Goal: Information Seeking & Learning: Check status

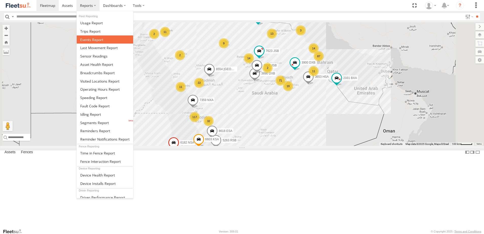
click at [94, 39] on span at bounding box center [91, 39] width 23 height 5
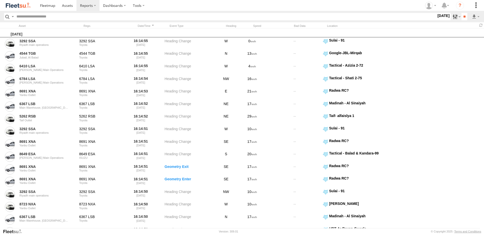
click at [451, 18] on label at bounding box center [456, 16] width 11 height 7
click at [0, 0] on span "GOV RUH" at bounding box center [0, 0] width 0 height 0
click at [0, 0] on span "Riyadh main operations" at bounding box center [0, 0] width 0 height 0
click at [462, 16] on input "**" at bounding box center [465, 16] width 6 height 7
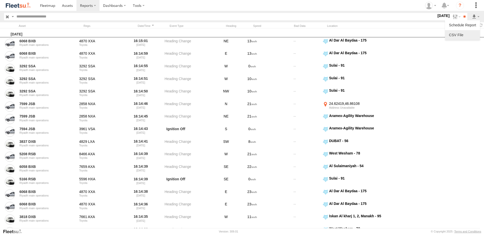
click at [463, 32] on link at bounding box center [462, 35] width 31 height 8
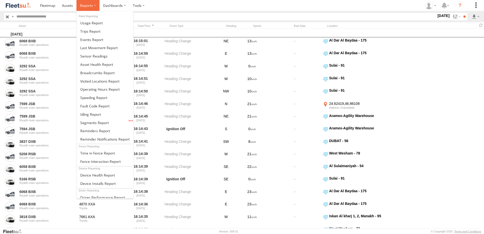
click at [96, 7] on label at bounding box center [88, 5] width 23 height 11
click at [97, 76] on link at bounding box center [105, 73] width 57 height 8
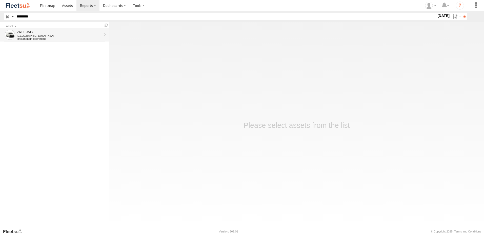
click at [23, 31] on div "7611 JSB" at bounding box center [59, 32] width 85 height 5
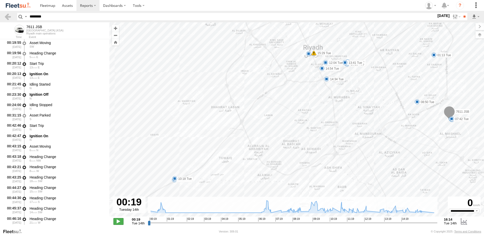
click at [120, 222] on span at bounding box center [119, 221] width 10 height 7
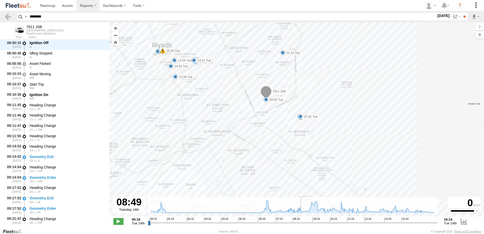
drag, startPoint x: 150, startPoint y: 223, endPoint x: 302, endPoint y: 222, distance: 151.8
click at [302, 222] on input "range" at bounding box center [293, 222] width 290 height 5
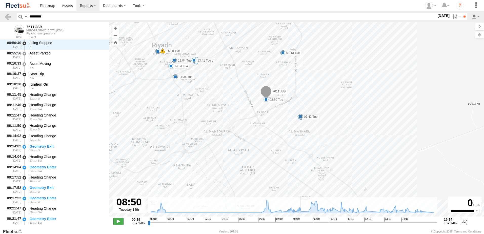
click at [124, 219] on span at bounding box center [119, 221] width 10 height 7
type input "**********"
click at [46, 6] on span at bounding box center [47, 5] width 15 height 5
